Goal: Find specific page/section: Find specific page/section

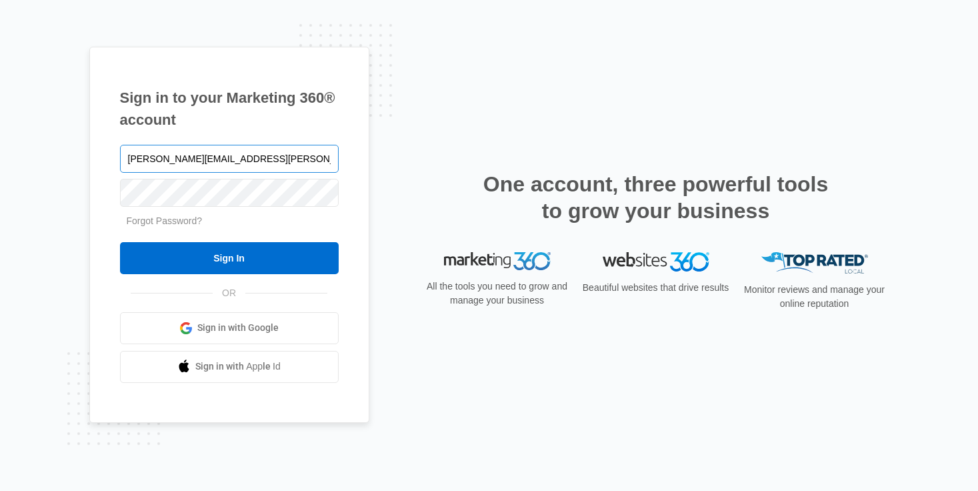
type input "[PERSON_NAME][EMAIL_ADDRESS][PERSON_NAME][DOMAIN_NAME]"
click at [120, 242] on input "Sign In" at bounding box center [229, 258] width 219 height 32
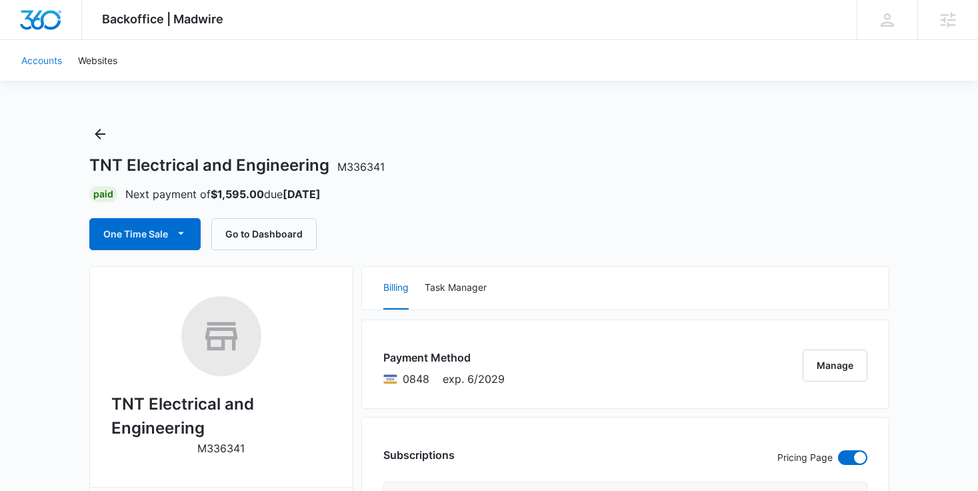
click at [49, 61] on link "Accounts" at bounding box center [41, 60] width 57 height 41
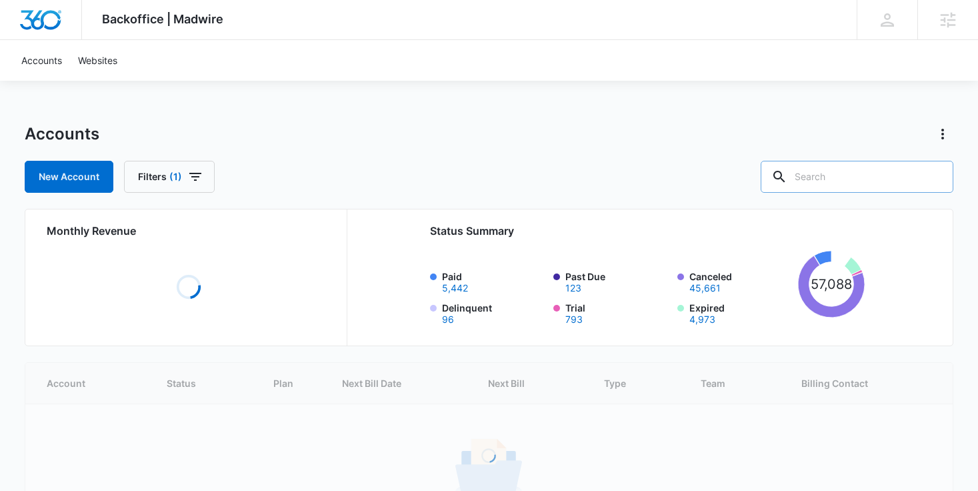
click at [856, 175] on input "text" at bounding box center [856, 177] width 193 height 32
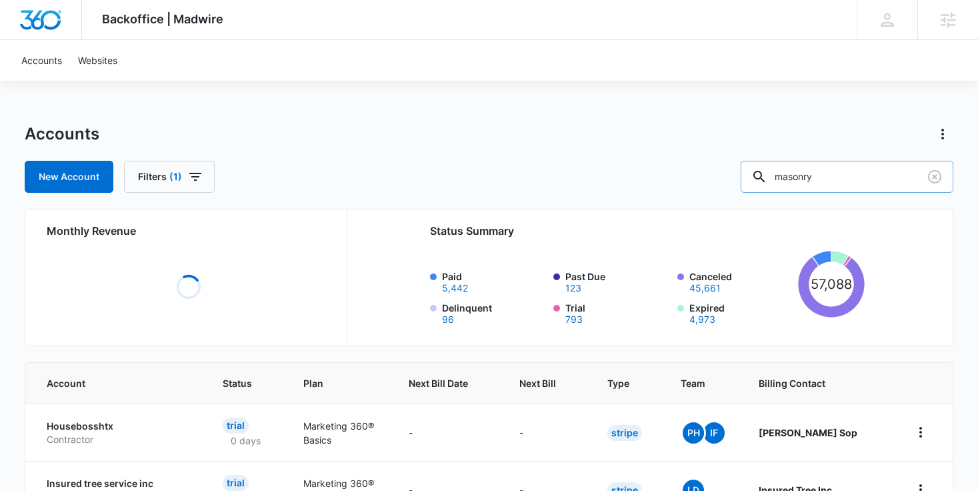
type input "masonry"
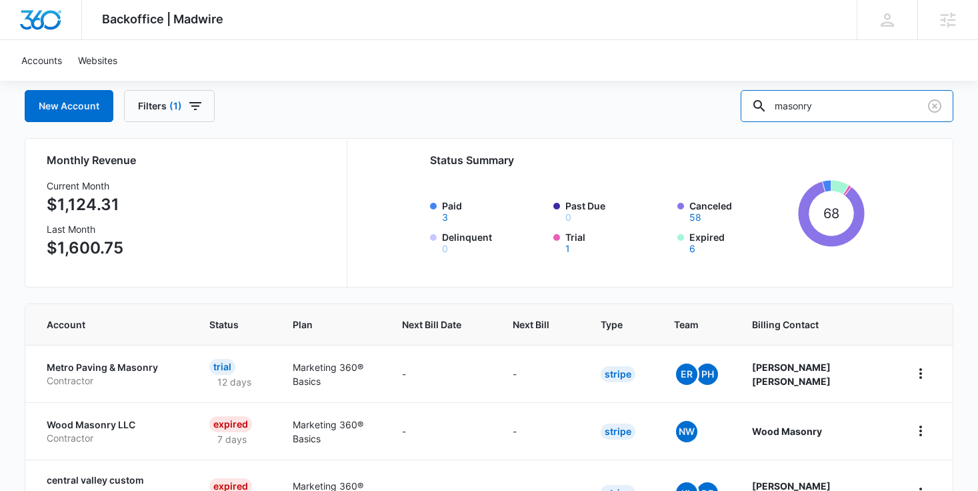
scroll to position [67, 0]
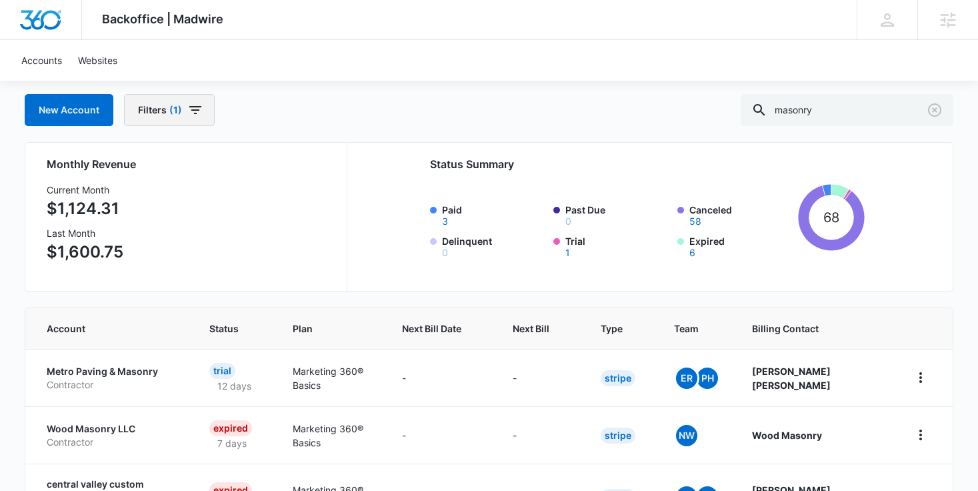
click at [203, 120] on button "Filters (1)" at bounding box center [169, 110] width 91 height 32
click at [214, 194] on icon "Clear" at bounding box center [213, 193] width 9 height 9
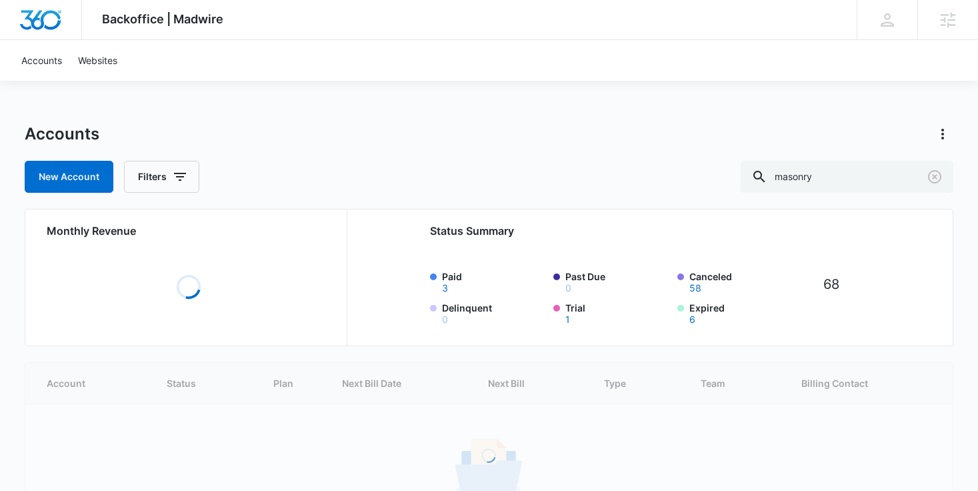
click at [387, 141] on div "Accounts" at bounding box center [489, 133] width 929 height 21
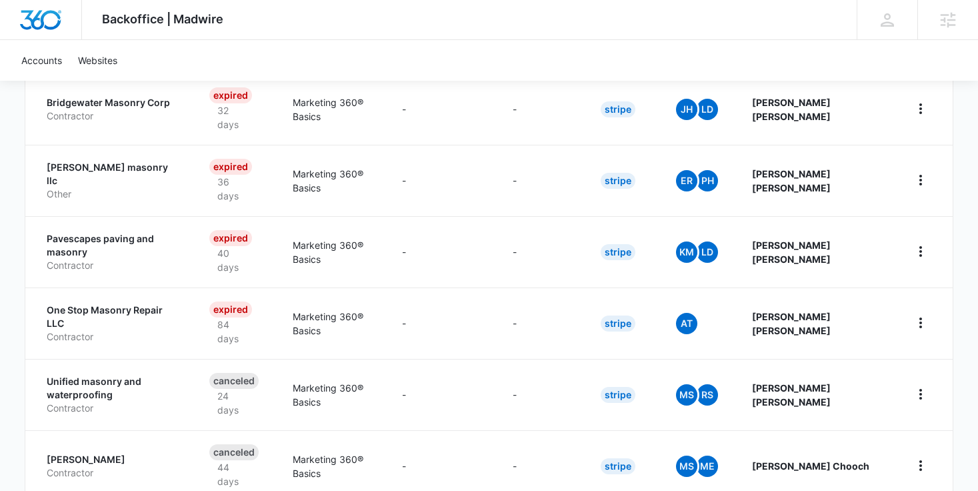
scroll to position [609, 0]
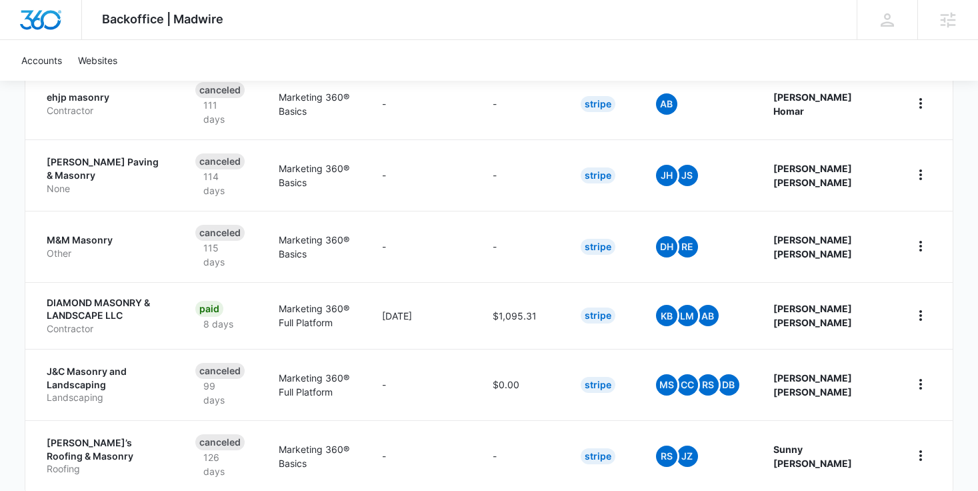
scroll to position [678, 0]
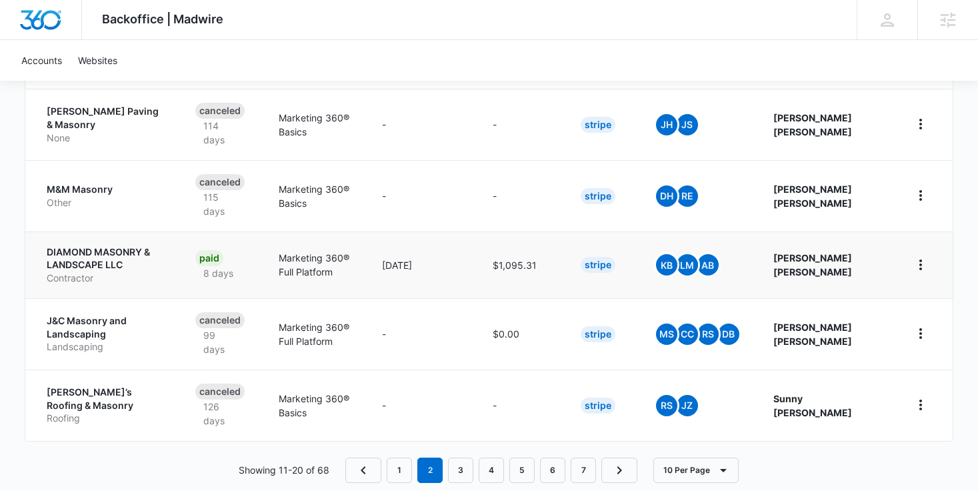
click at [132, 245] on p "DIAMOND MASONRY & LANDSCAPE LLC" at bounding box center [105, 258] width 117 height 26
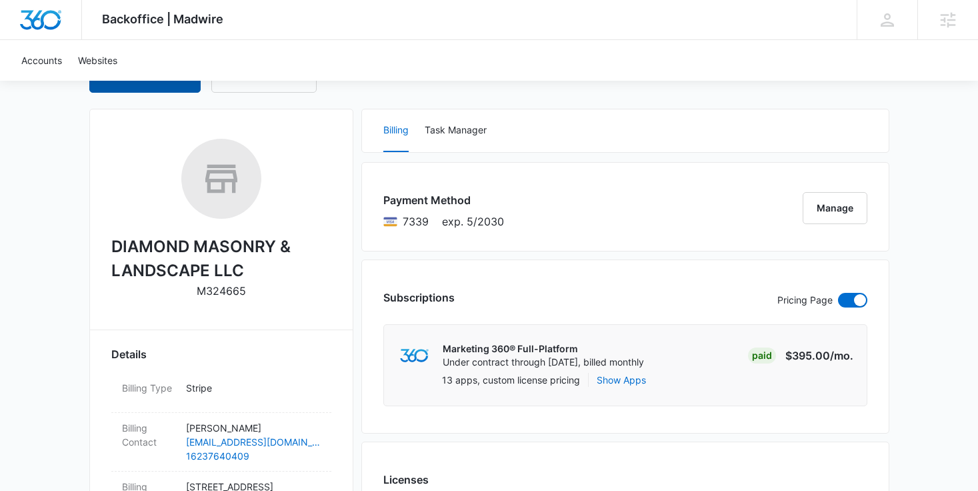
scroll to position [129, 0]
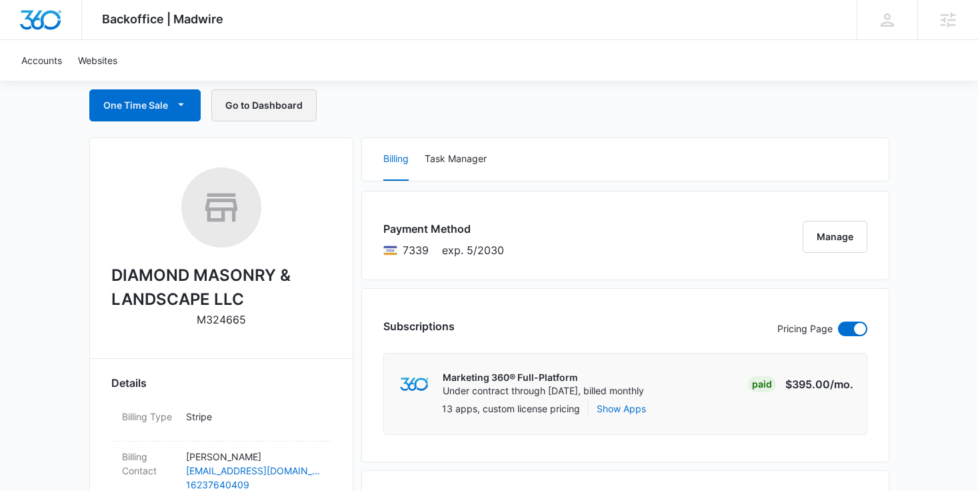
click at [251, 111] on button "Go to Dashboard" at bounding box center [263, 105] width 105 height 32
click at [681, 92] on div "One Time Sale Go to Dashboard" at bounding box center [489, 105] width 800 height 32
click at [78, 58] on link "Websites" at bounding box center [97, 60] width 55 height 41
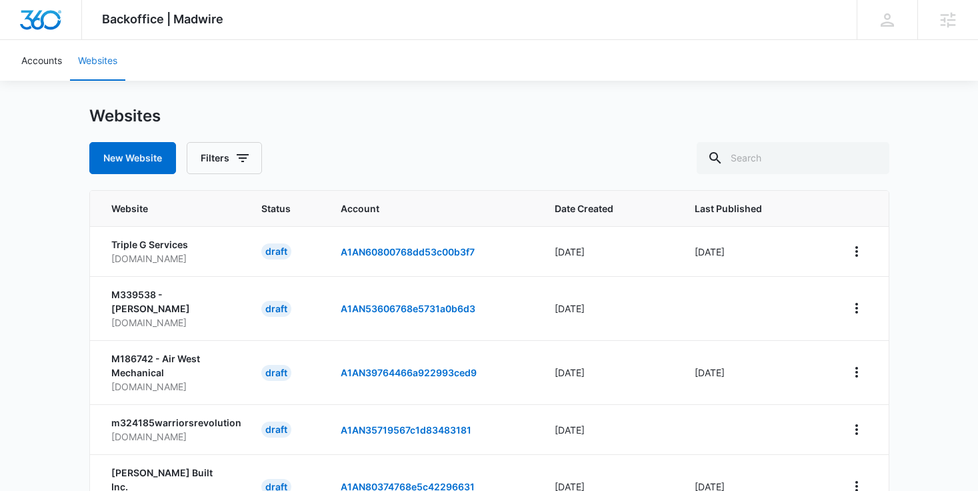
scroll to position [15, 0]
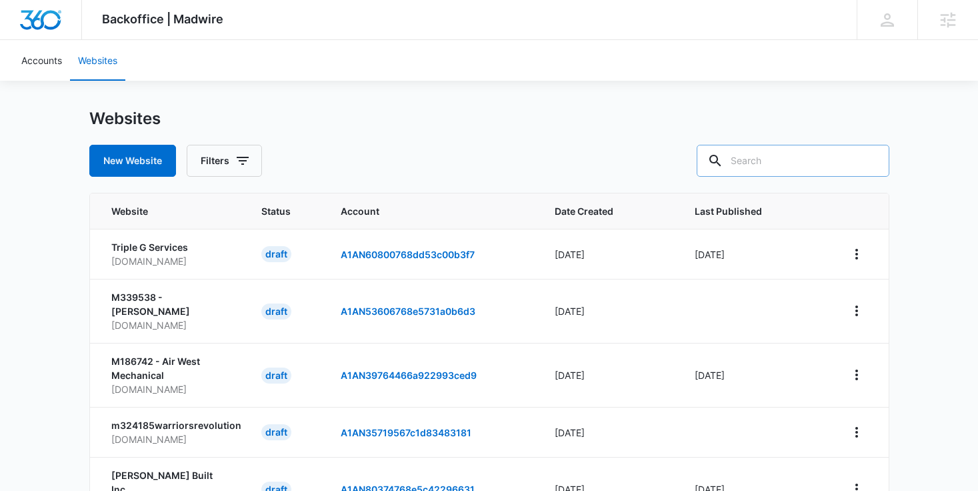
click at [824, 153] on input "text" at bounding box center [792, 161] width 193 height 32
type input "masonry"
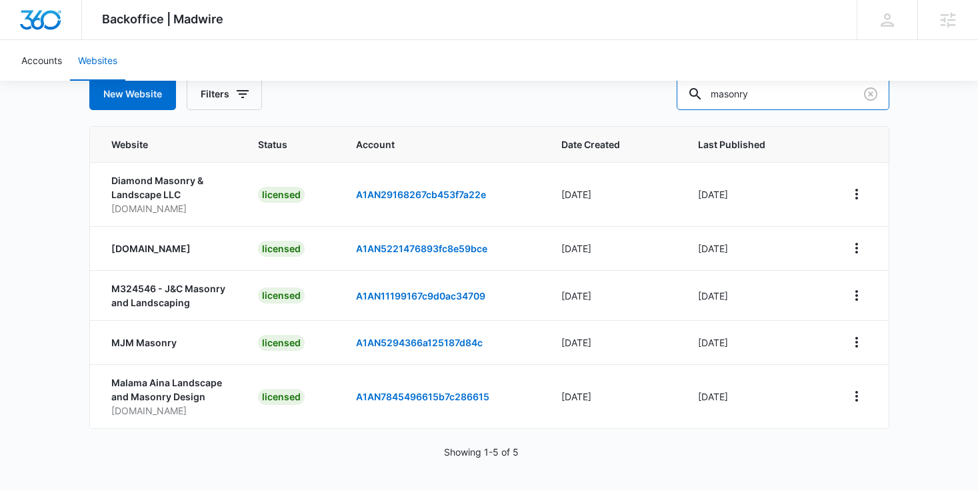
scroll to position [82, 0]
click at [155, 181] on p "Diamond Masonry & Landscape LLC" at bounding box center [168, 187] width 115 height 28
click at [391, 346] on link "A1AN5294366a125187d84c" at bounding box center [419, 342] width 127 height 11
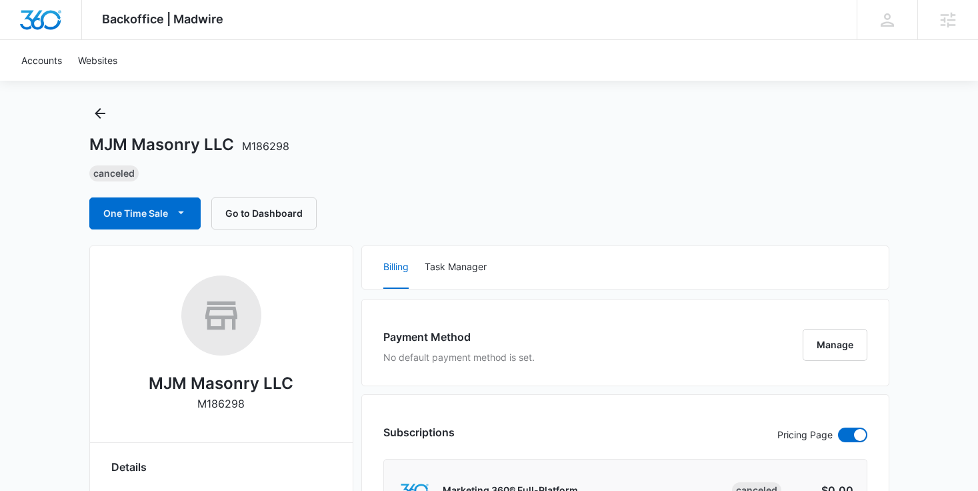
scroll to position [17, 0]
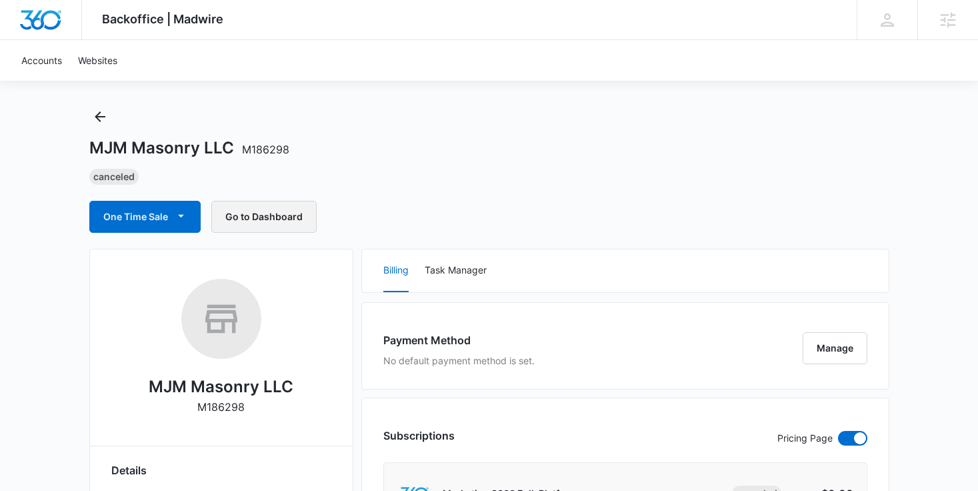
click at [255, 222] on button "Go to Dashboard" at bounding box center [263, 217] width 105 height 32
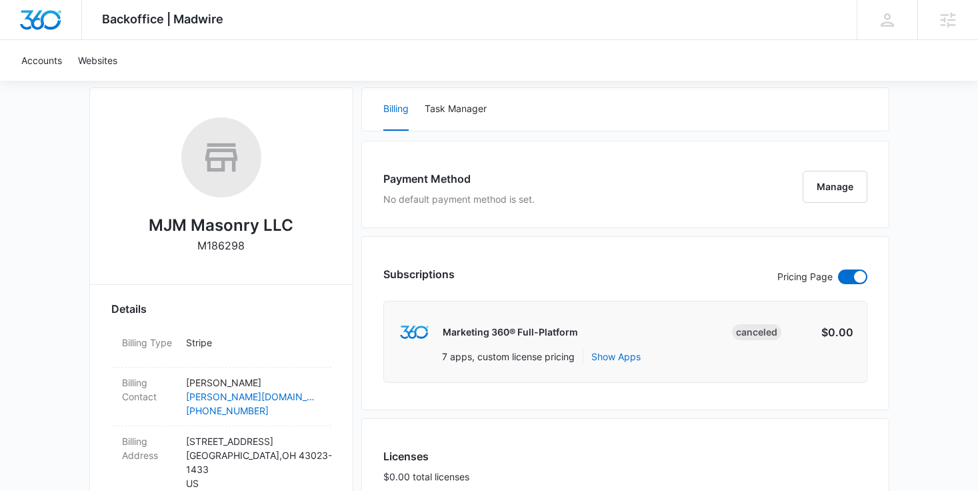
scroll to position [0, 0]
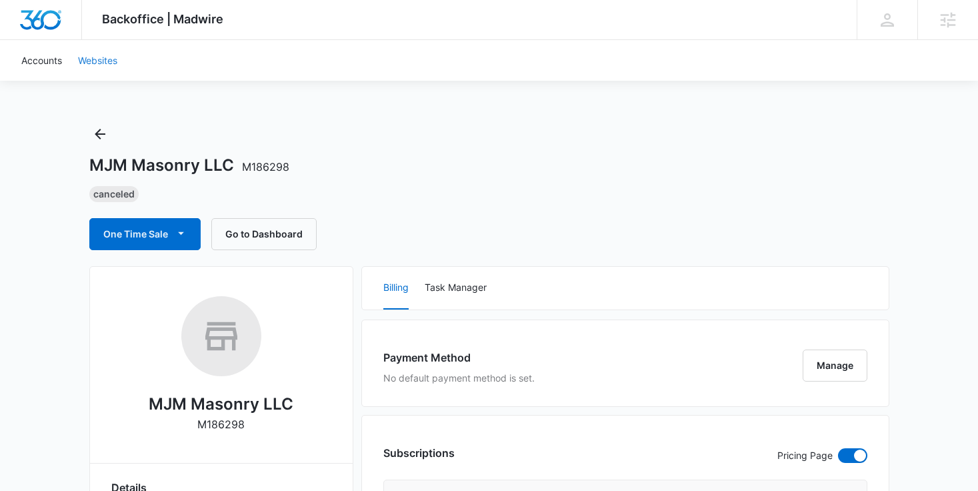
click at [102, 69] on link "Websites" at bounding box center [97, 60] width 55 height 41
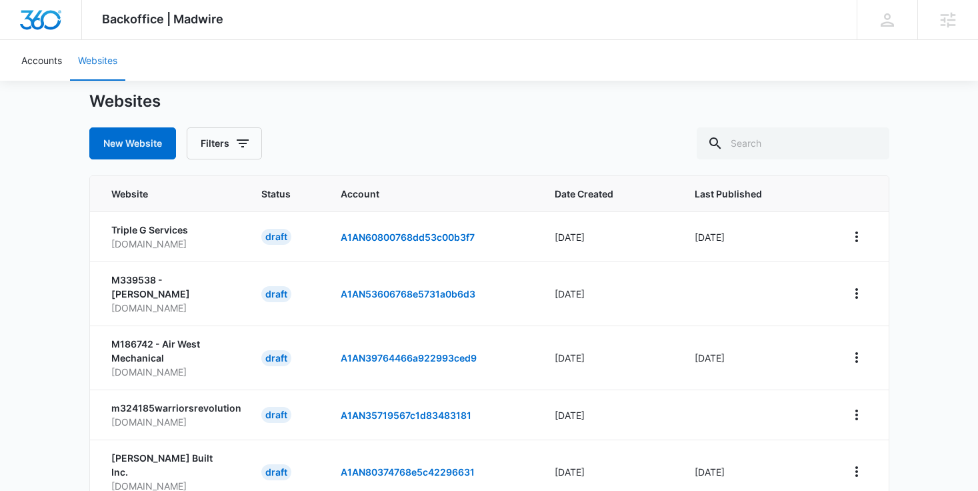
scroll to position [33, 0]
click at [464, 149] on div "New Website Filters" at bounding box center [489, 143] width 800 height 32
click at [41, 75] on link "Accounts" at bounding box center [41, 60] width 57 height 41
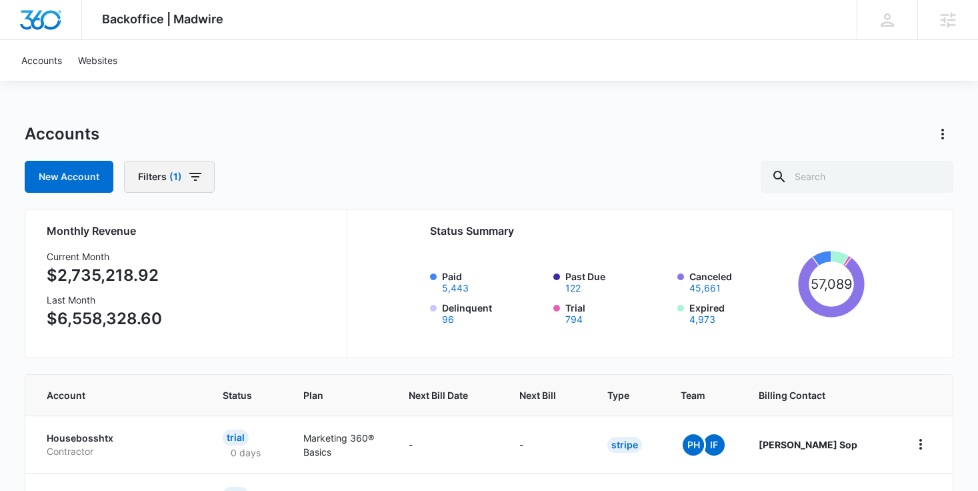
click at [192, 172] on icon "button" at bounding box center [195, 177] width 16 height 16
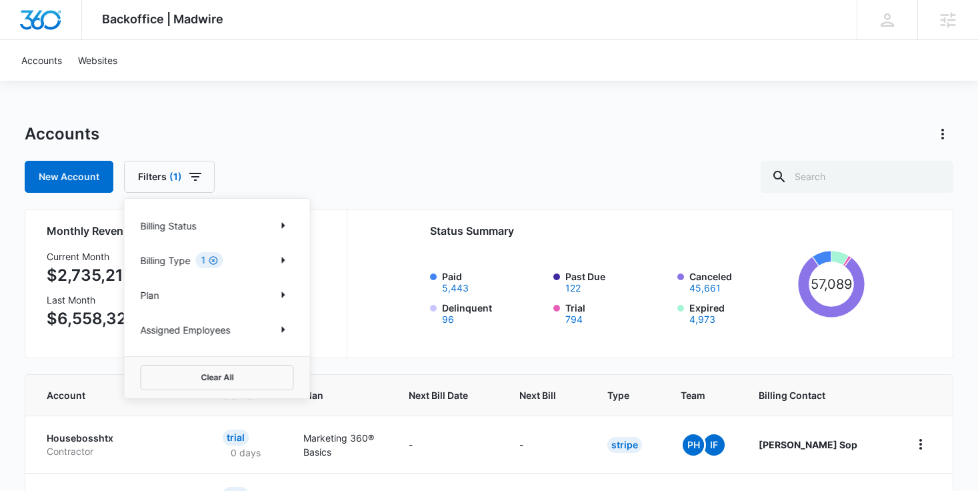
click at [213, 259] on icon "Clear" at bounding box center [213, 260] width 9 height 9
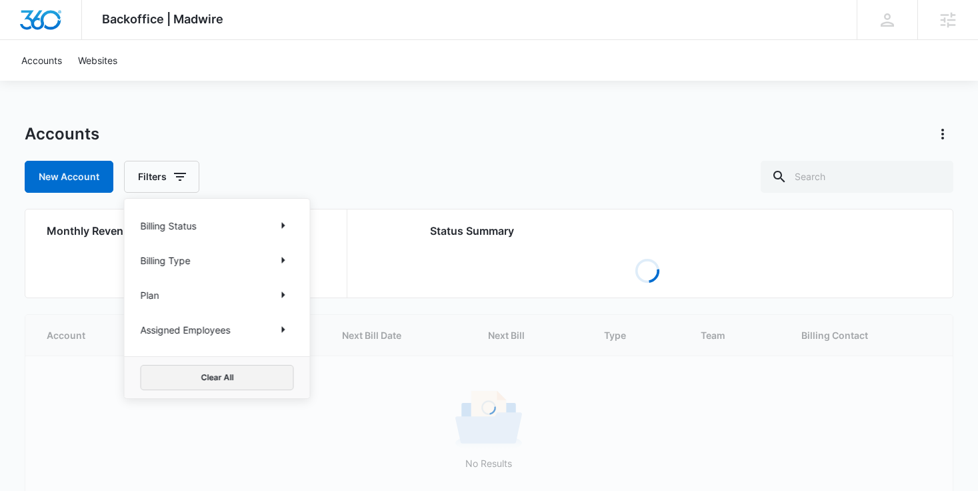
click at [206, 371] on button "Clear All" at bounding box center [217, 377] width 153 height 25
click at [361, 125] on div "Accounts" at bounding box center [489, 133] width 929 height 21
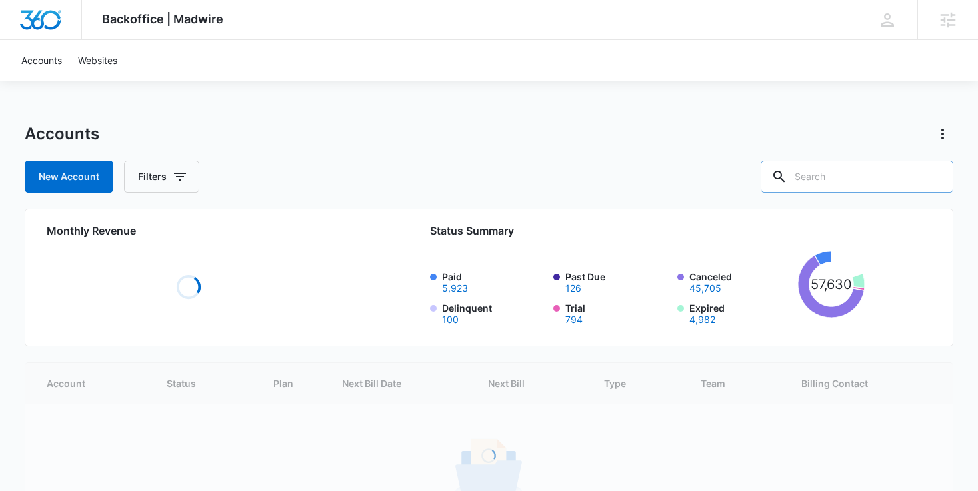
click at [867, 179] on input "text" at bounding box center [856, 177] width 193 height 32
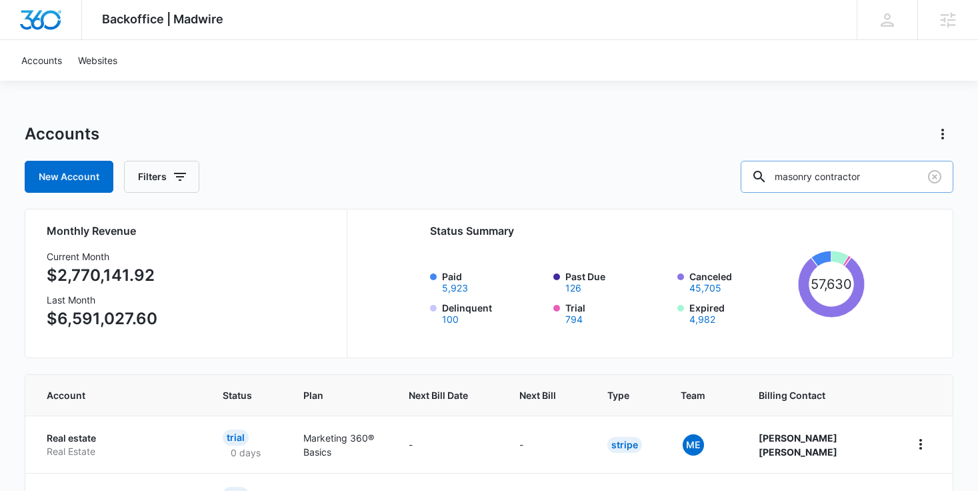
type input "masonry contractor"
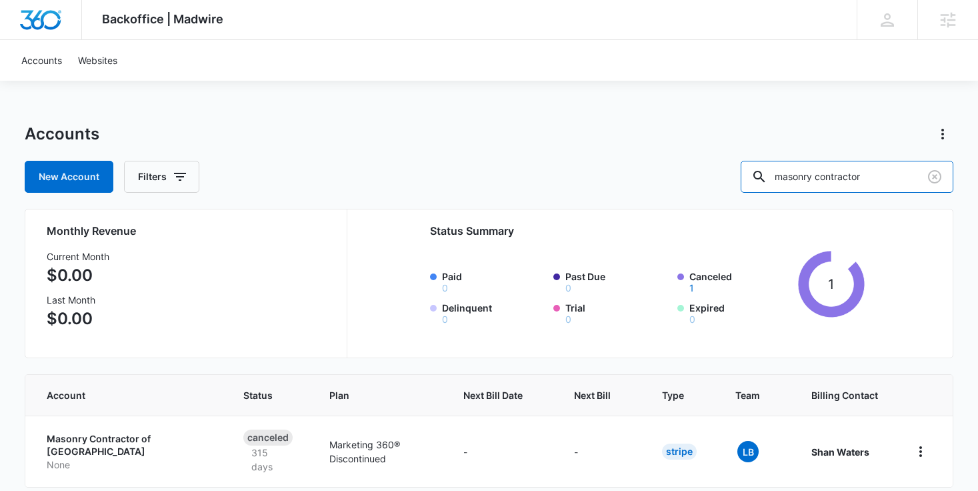
scroll to position [59, 0]
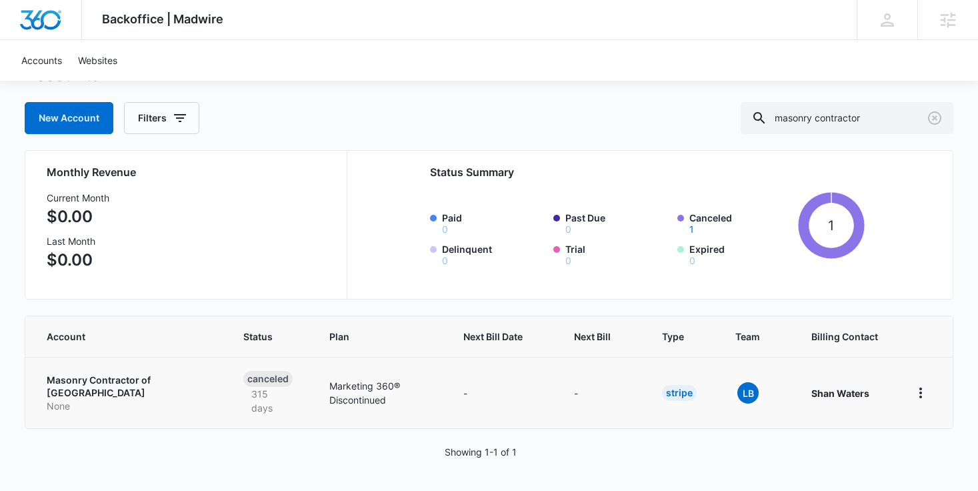
click at [133, 378] on p "Masonry Contractor of South Shore MA" at bounding box center [129, 386] width 165 height 26
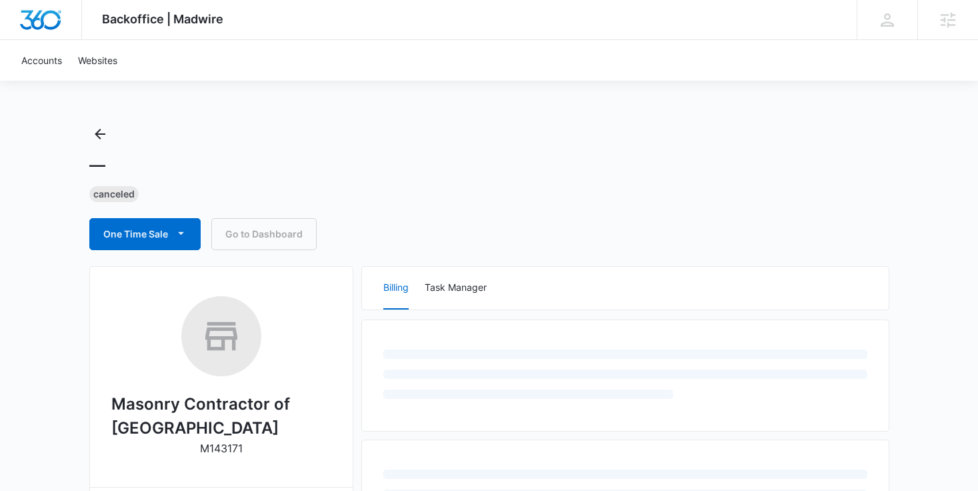
click at [143, 412] on h2 "Masonry Contractor of South Shore MA" at bounding box center [221, 416] width 220 height 48
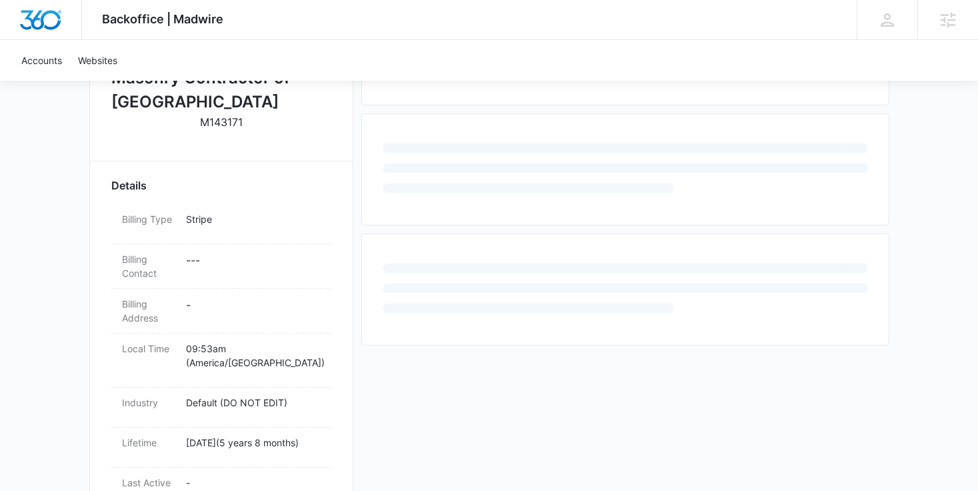
scroll to position [345, 0]
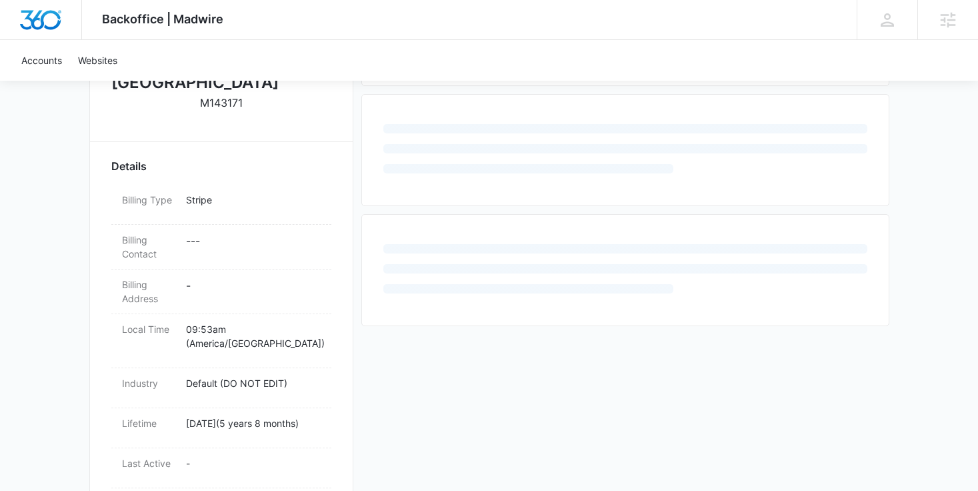
select select "US"
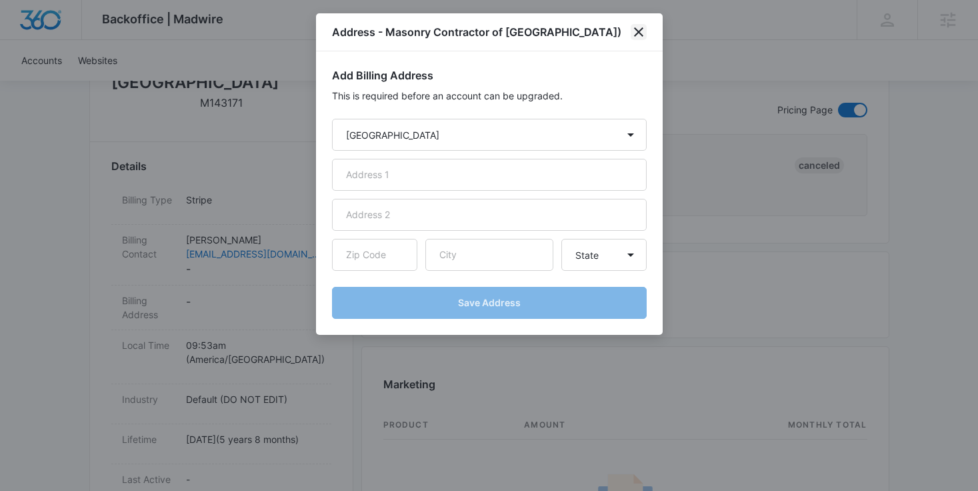
click at [643, 40] on icon "close" at bounding box center [638, 32] width 16 height 16
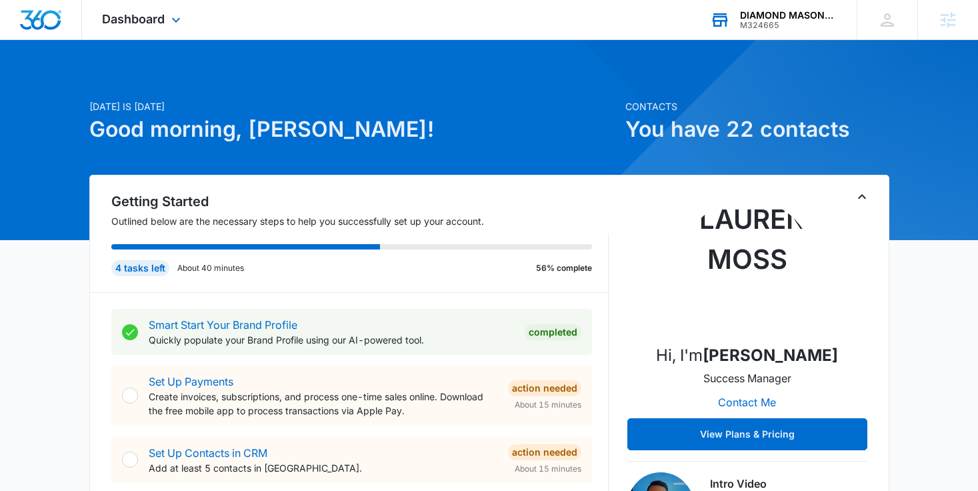
click at [764, 21] on div "M324665" at bounding box center [788, 25] width 97 height 9
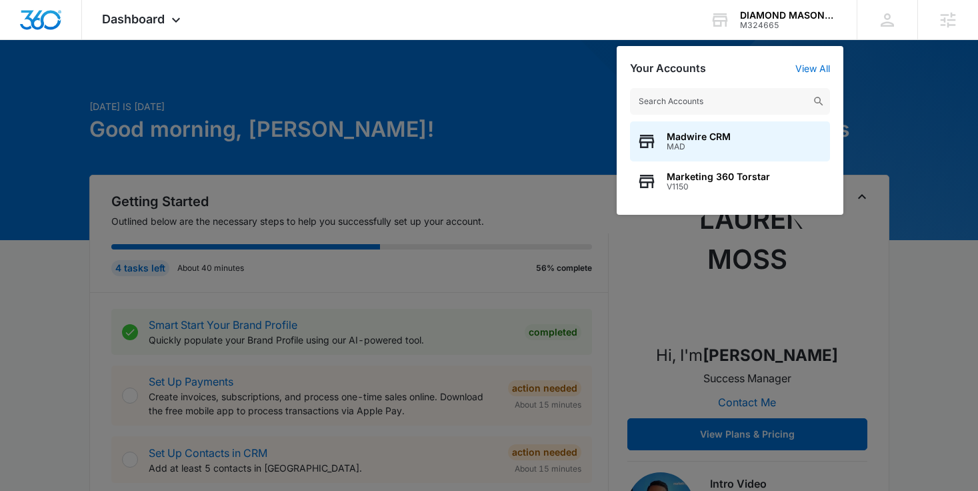
click at [419, 191] on div at bounding box center [489, 245] width 978 height 491
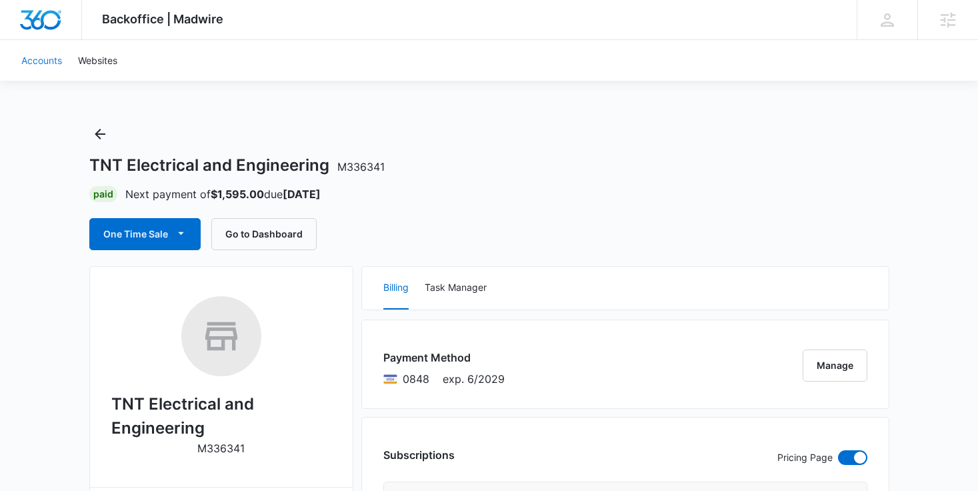
click at [31, 64] on link "Accounts" at bounding box center [41, 60] width 57 height 41
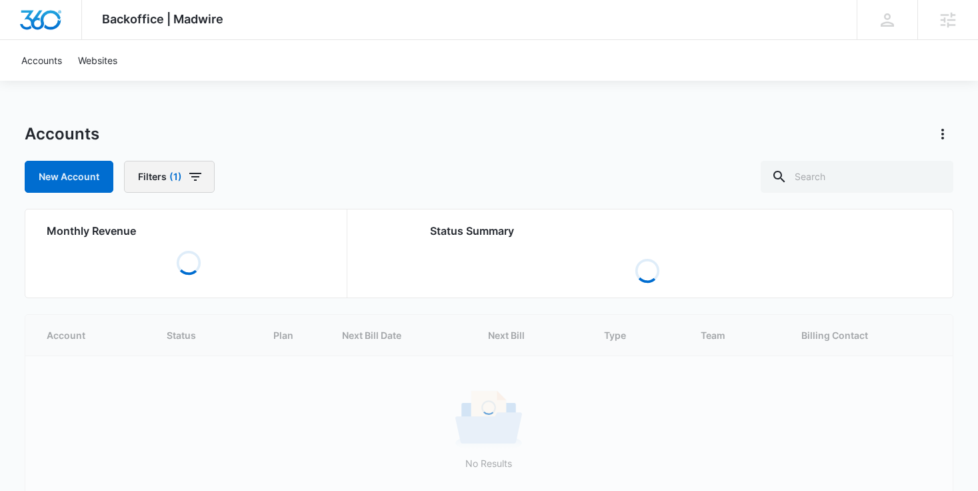
click at [193, 175] on icon "button" at bounding box center [195, 177] width 16 height 16
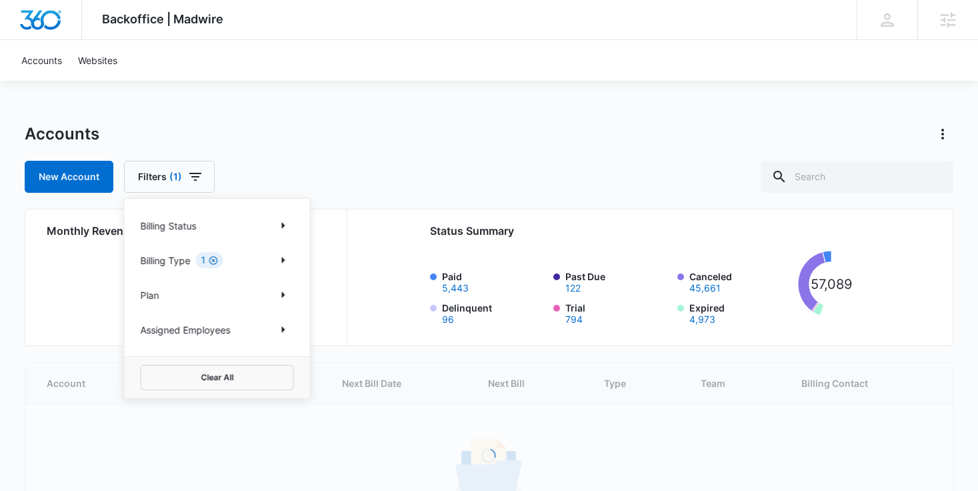
click at [213, 260] on icon "Clear" at bounding box center [213, 260] width 9 height 9
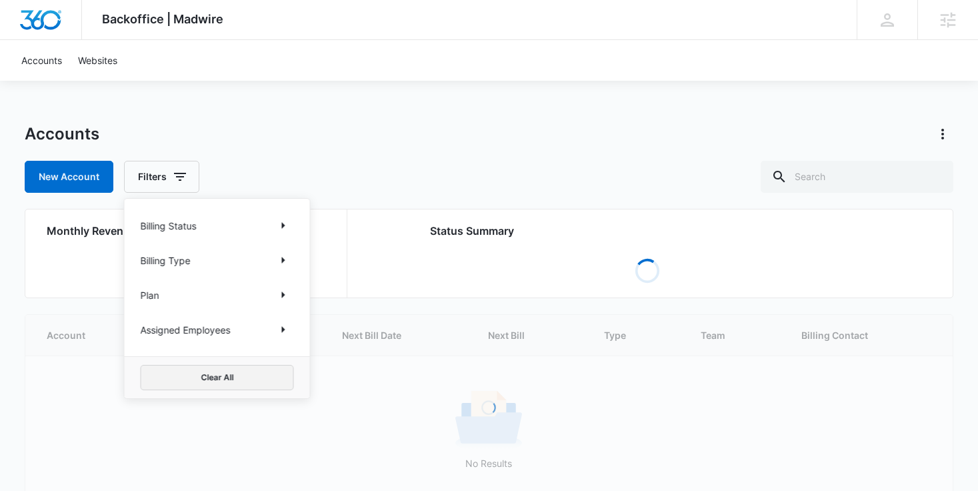
click at [230, 370] on button "Clear All" at bounding box center [217, 377] width 153 height 25
click at [339, 91] on div "Backoffice | Madwire Apps Settings Joel McVay joel.mcvay@marketing360.com My Pr…" at bounding box center [489, 281] width 978 height 562
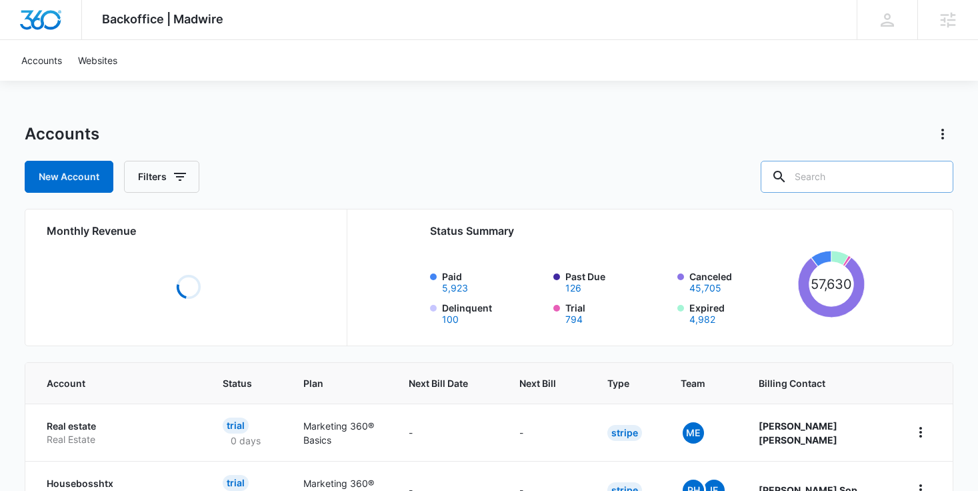
click at [866, 177] on input "text" at bounding box center [856, 177] width 193 height 32
type input "masonry"
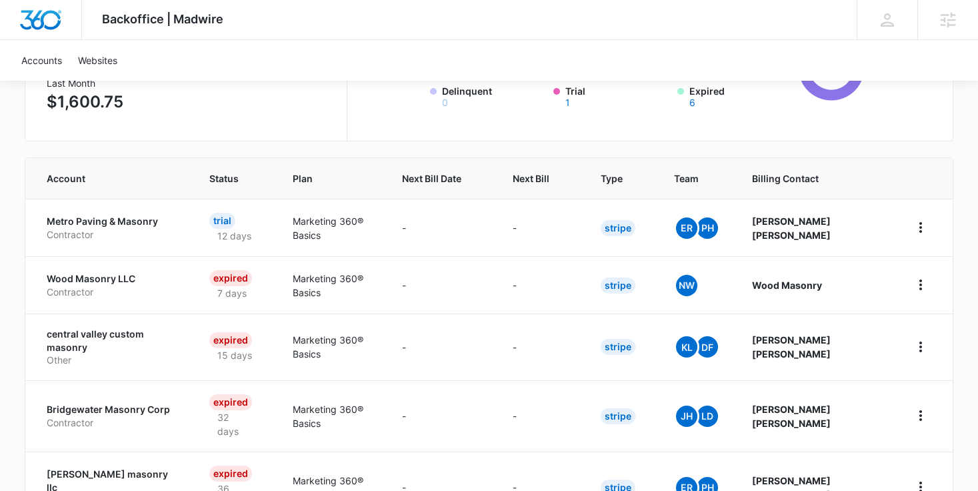
scroll to position [221, 0]
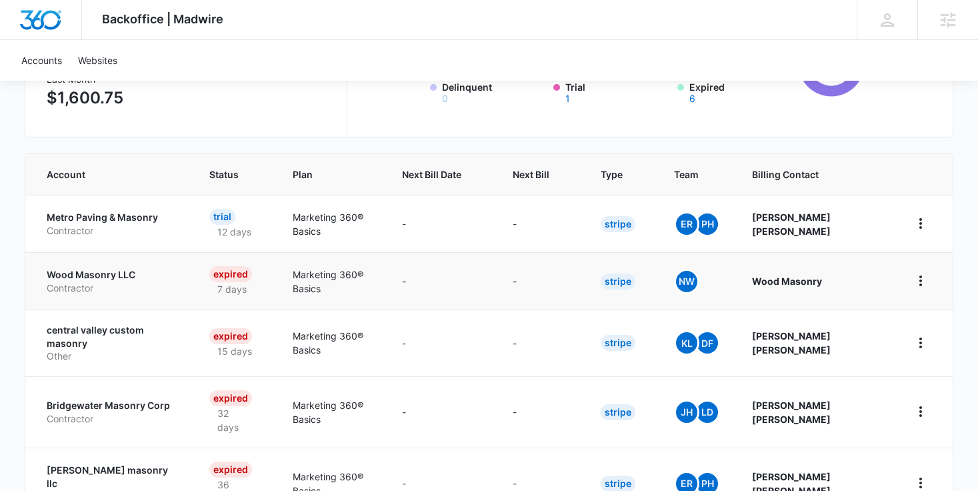
click at [101, 274] on p "Wood Masonry LLC" at bounding box center [112, 274] width 131 height 13
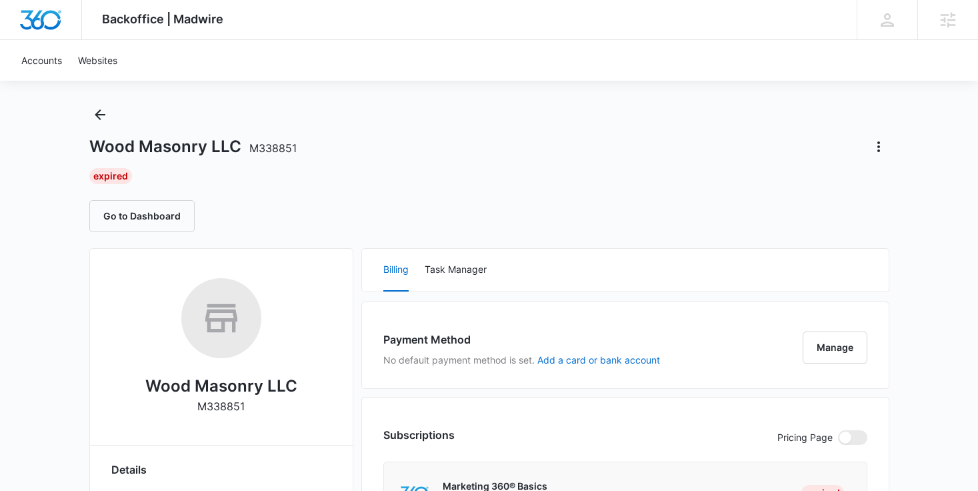
scroll to position [16, 0]
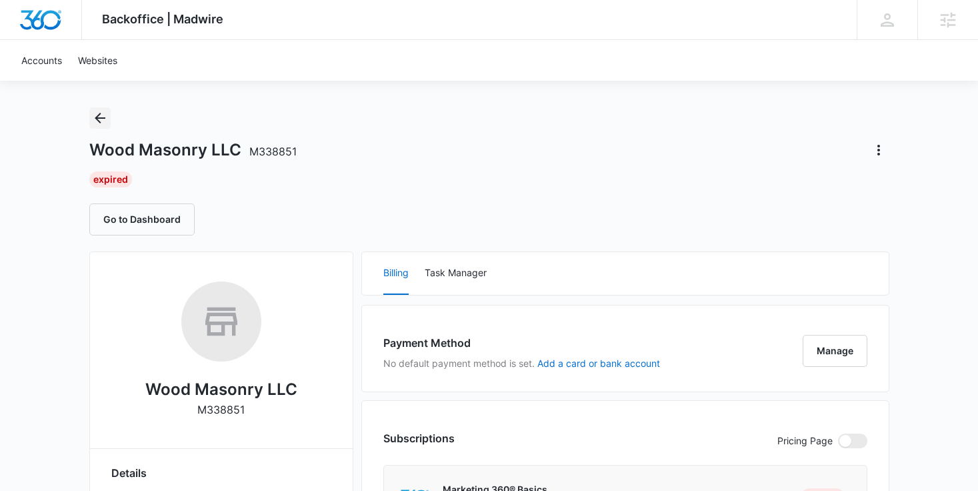
click at [99, 114] on icon "Back" at bounding box center [100, 118] width 16 height 16
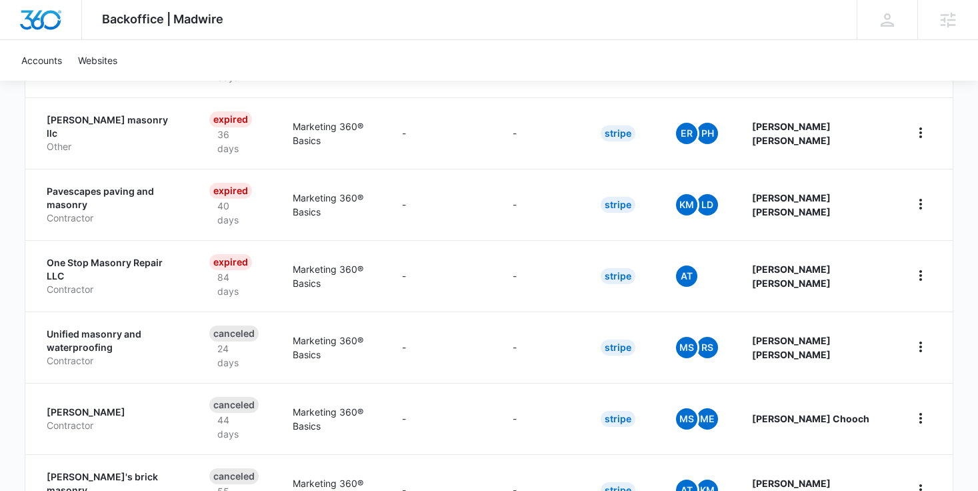
scroll to position [609, 0]
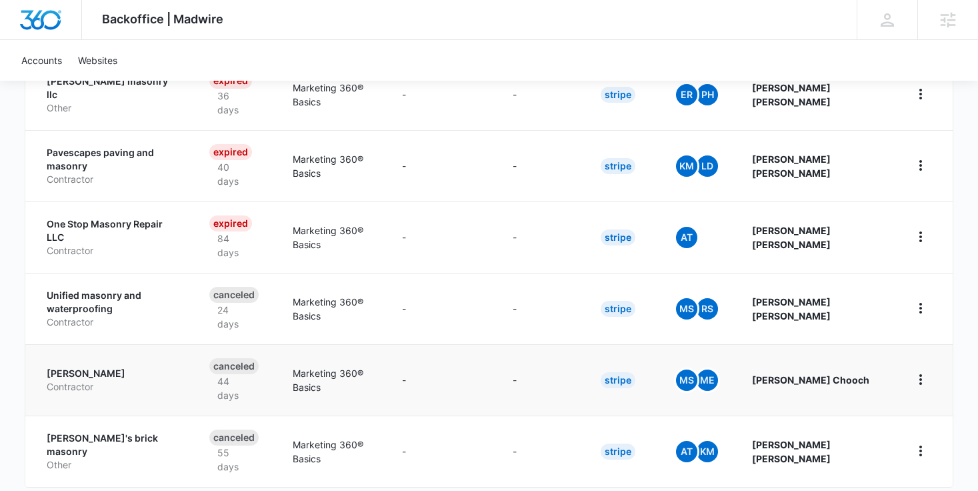
click at [100, 367] on p "Cipriano Masonry" at bounding box center [112, 373] width 131 height 13
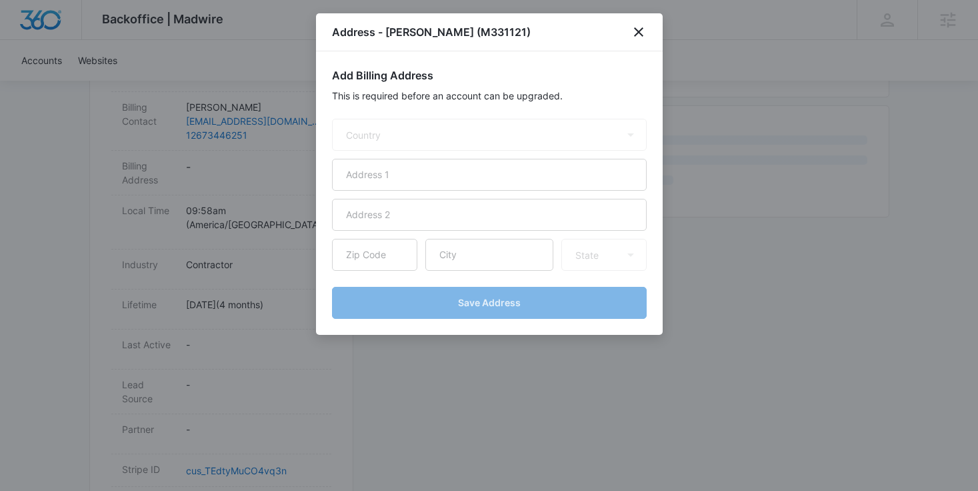
scroll to position [469, 0]
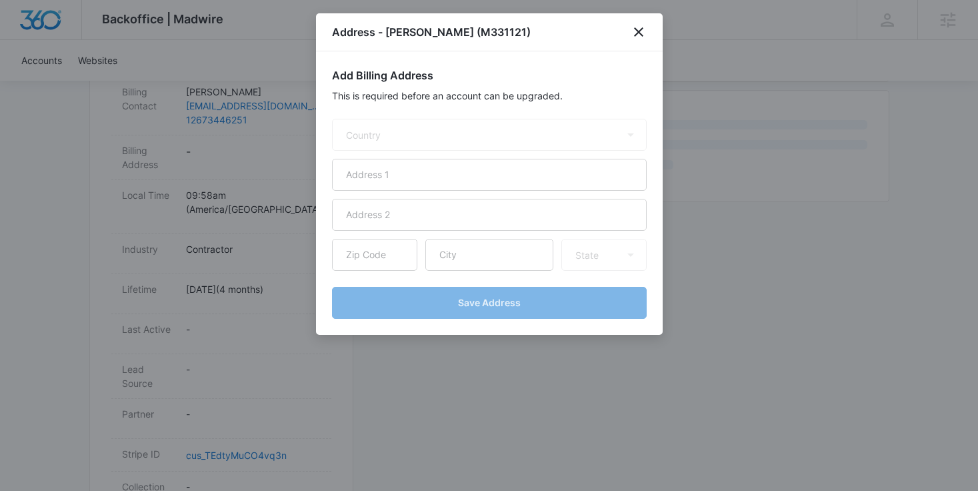
select select "US"
click at [639, 35] on icon "close" at bounding box center [638, 32] width 16 height 16
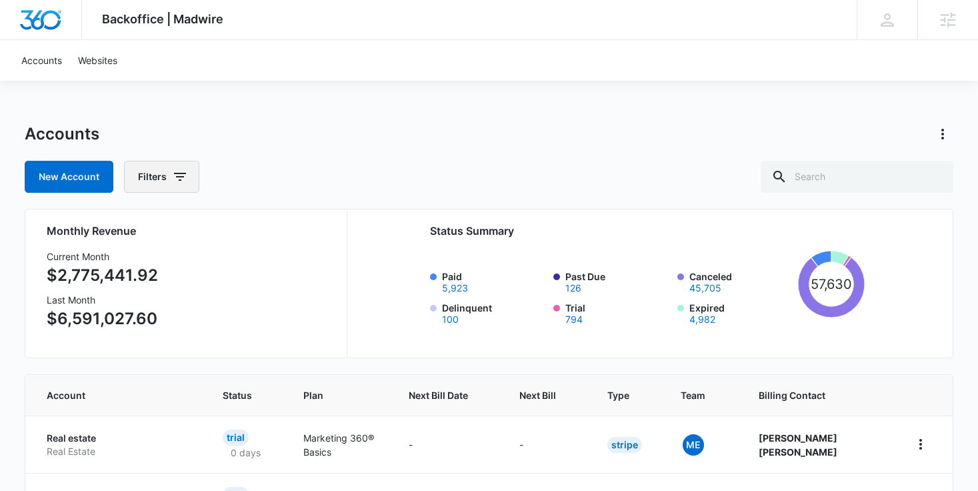
click at [195, 178] on button "Filters" at bounding box center [161, 177] width 75 height 32
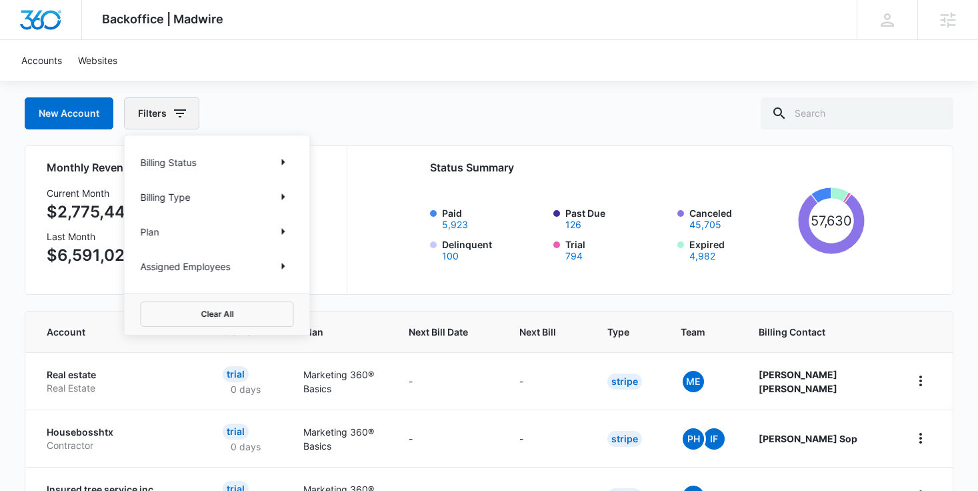
scroll to position [71, 0]
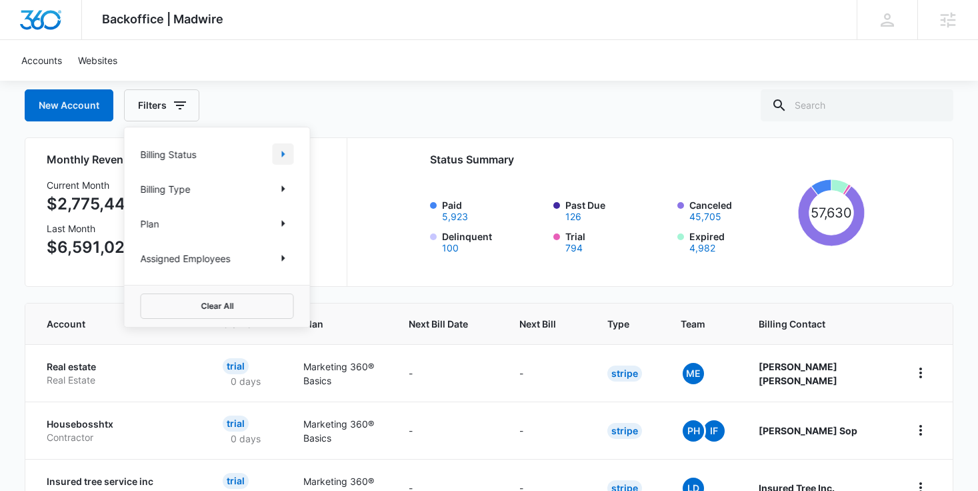
click at [293, 154] on button "Show Billing Status filters" at bounding box center [283, 153] width 21 height 21
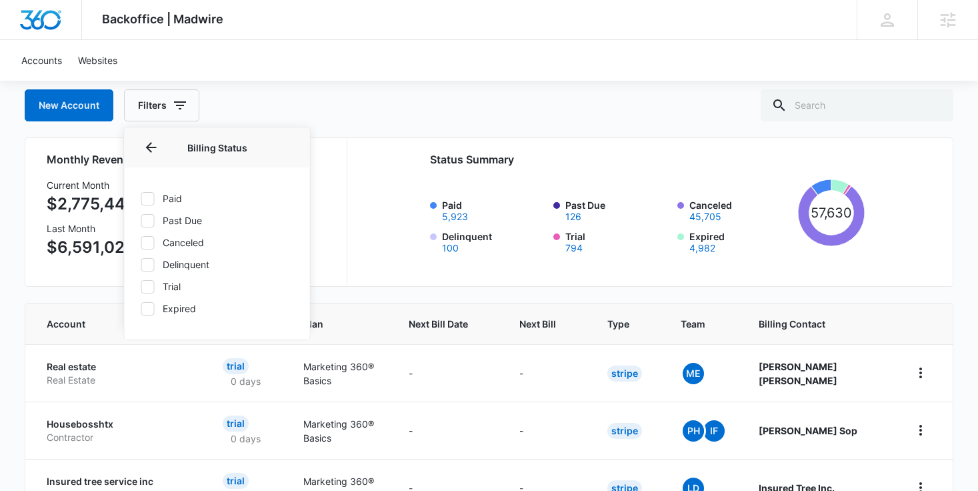
click at [149, 194] on icon at bounding box center [148, 199] width 12 height 12
click at [141, 198] on input "Paid" at bounding box center [141, 198] width 1 height 1
checkbox input "true"
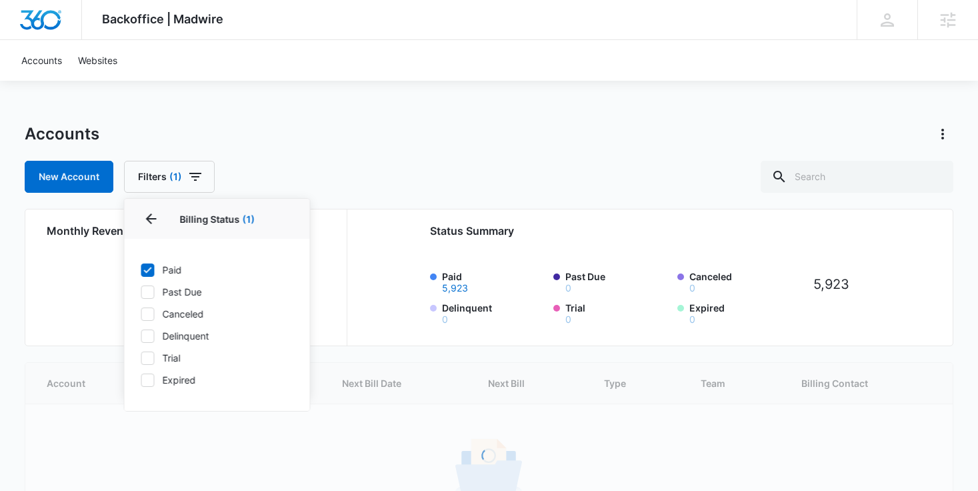
click at [386, 129] on div "Accounts" at bounding box center [489, 133] width 929 height 21
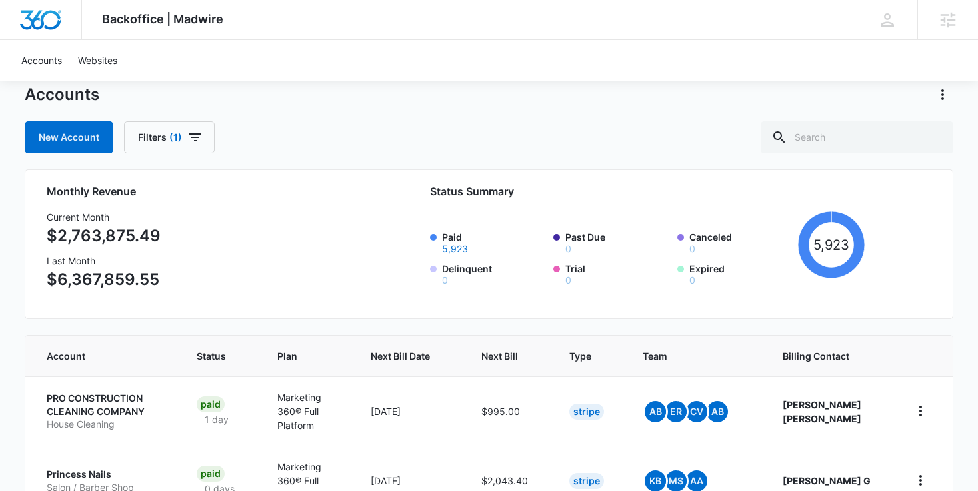
scroll to position [30, 0]
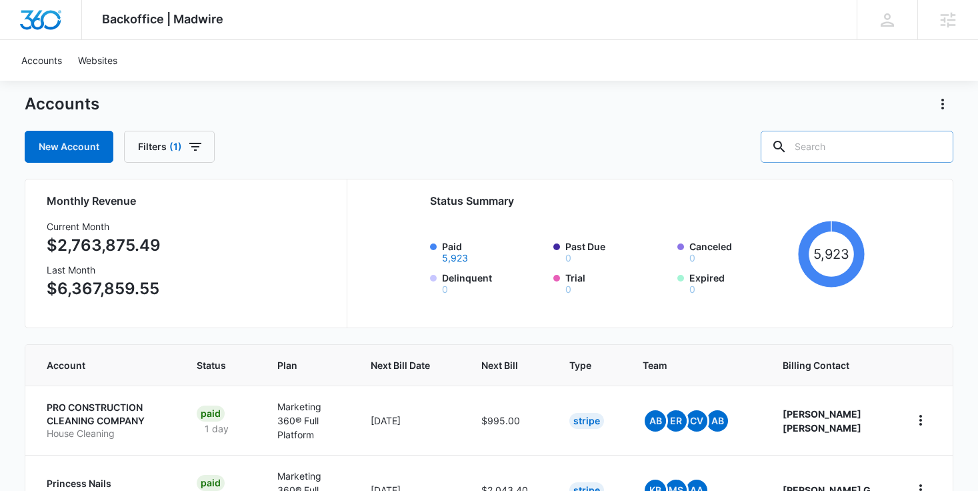
click at [869, 137] on input "text" at bounding box center [856, 147] width 193 height 32
type input "mason"
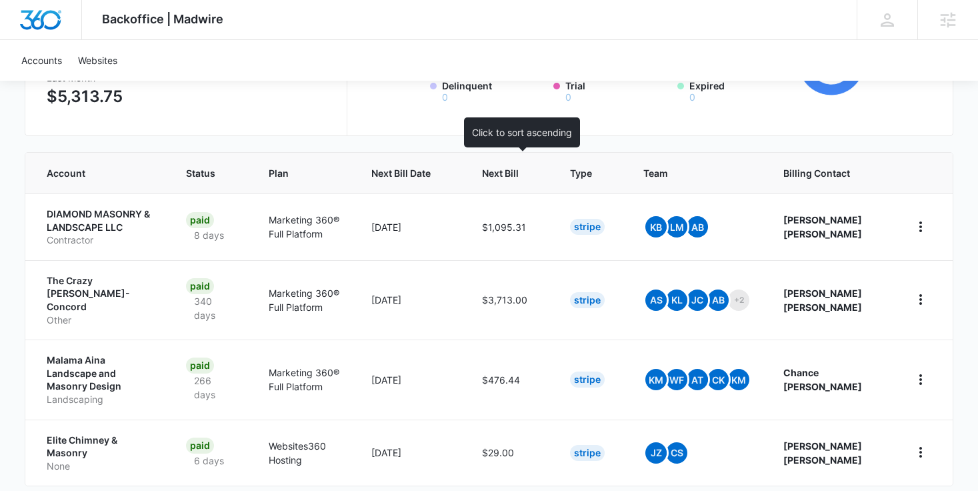
scroll to position [229, 0]
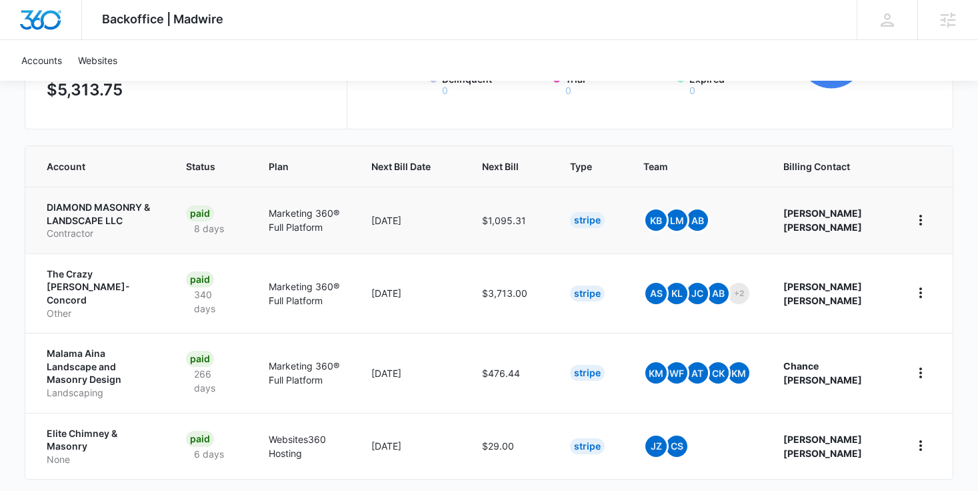
click at [89, 213] on p "DIAMOND MASONRY & LANDSCAPE LLC" at bounding box center [100, 214] width 107 height 26
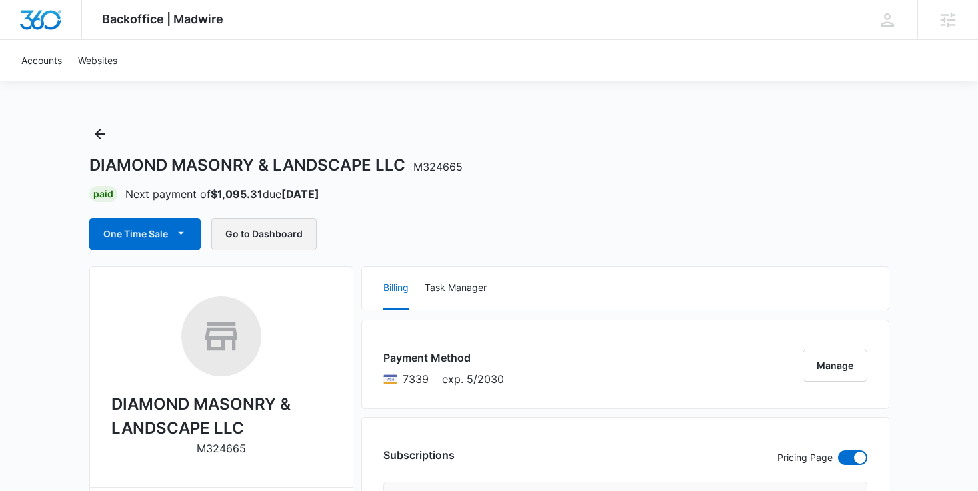
click at [231, 229] on button "Go to Dashboard" at bounding box center [263, 234] width 105 height 32
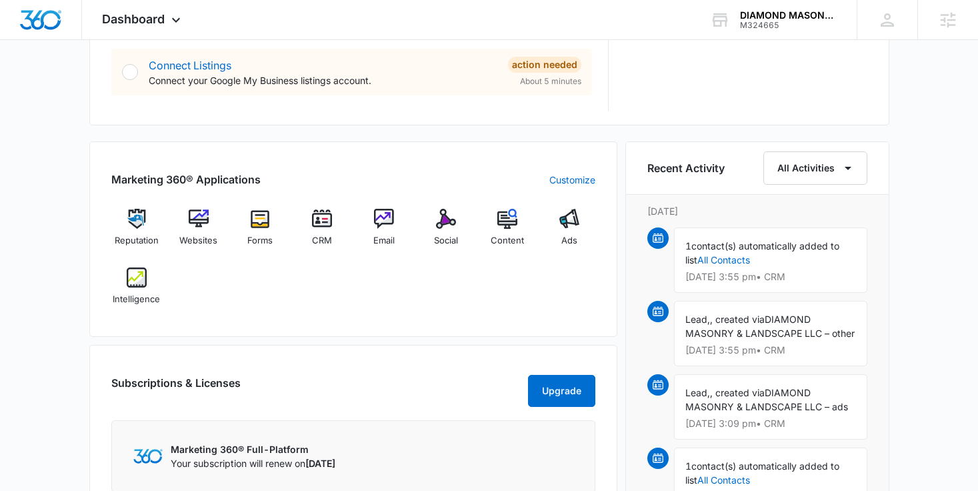
scroll to position [732, 0]
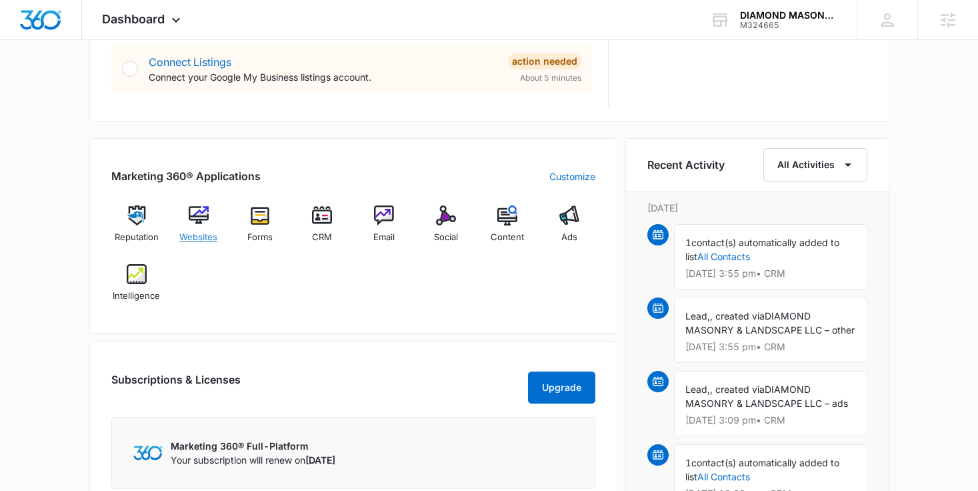
click at [199, 229] on div "Websites" at bounding box center [198, 229] width 51 height 48
